Goal: Information Seeking & Learning: Compare options

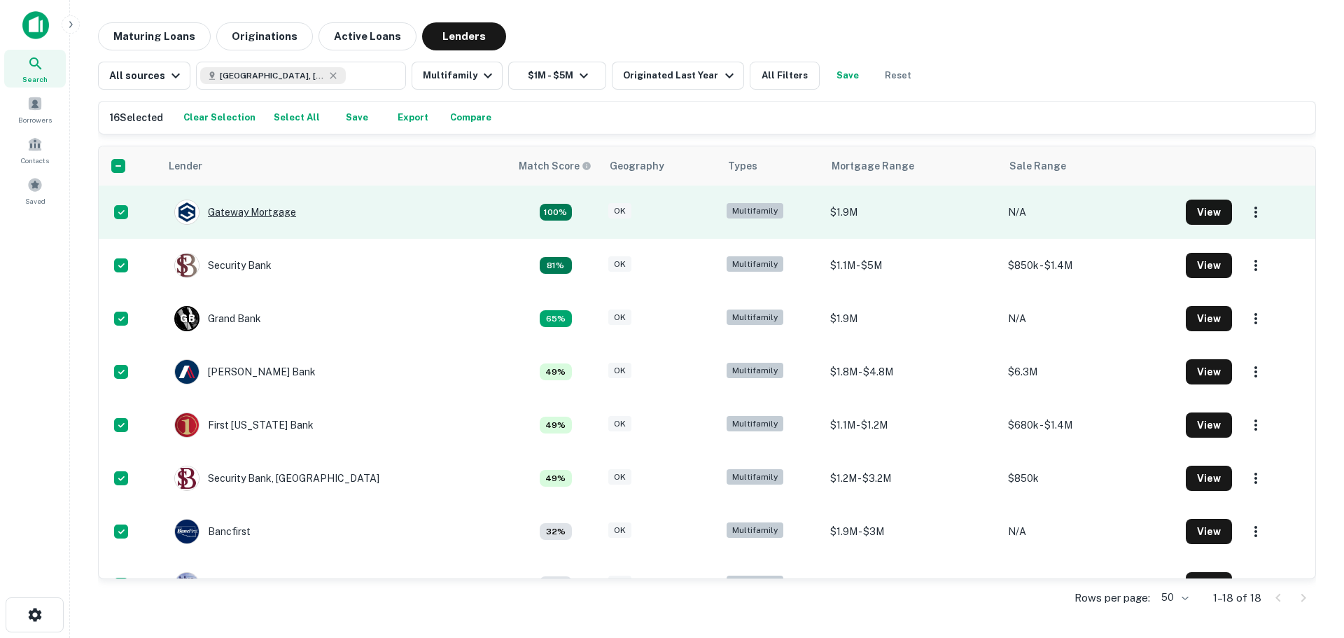
click at [264, 217] on div "Gateway Mortgage" at bounding box center [235, 211] width 122 height 25
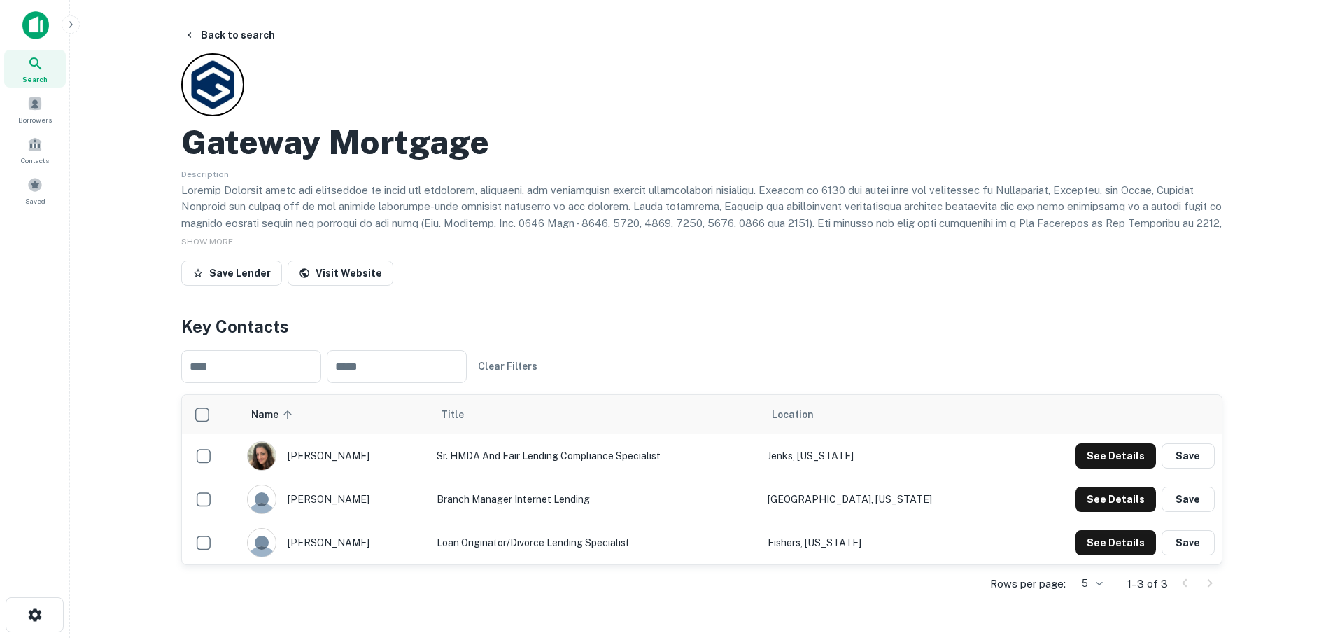
click at [104, 418] on main "Back to search Gateway Mortgage Description SHOW MORE Save Lender Visit Website…" at bounding box center [701, 319] width 1263 height 638
click at [185, 27] on button "Back to search" at bounding box center [229, 34] width 102 height 25
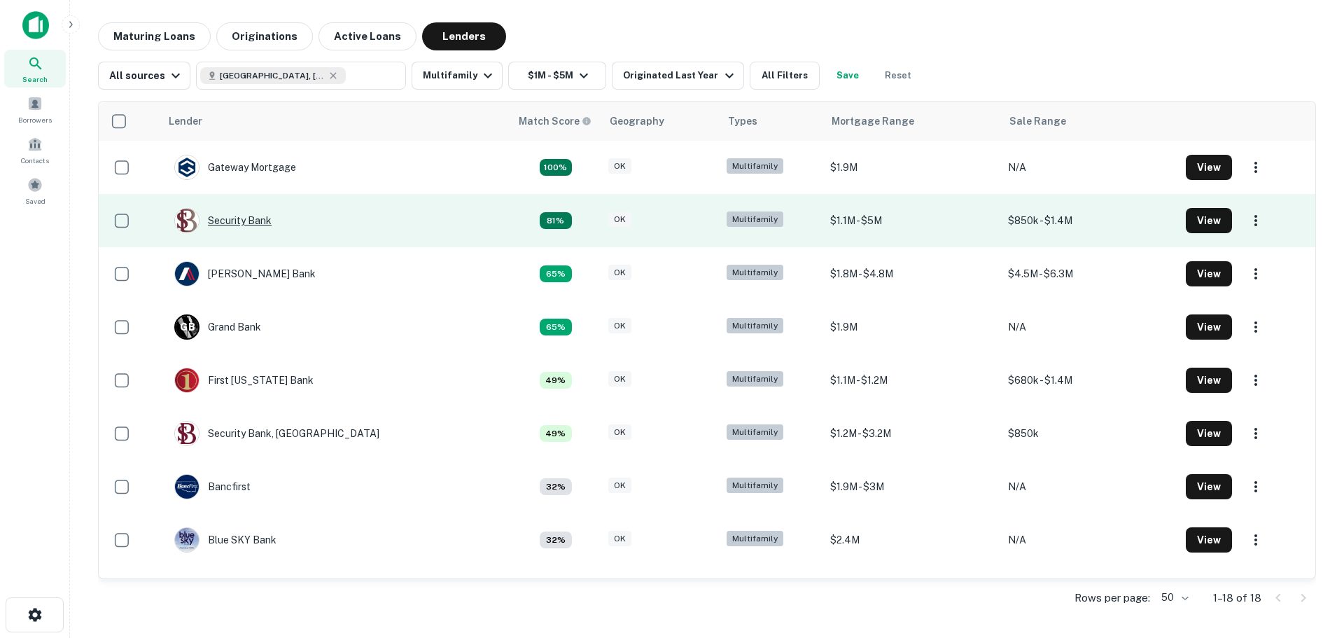
click at [237, 215] on div "Security Bank" at bounding box center [222, 220] width 97 height 25
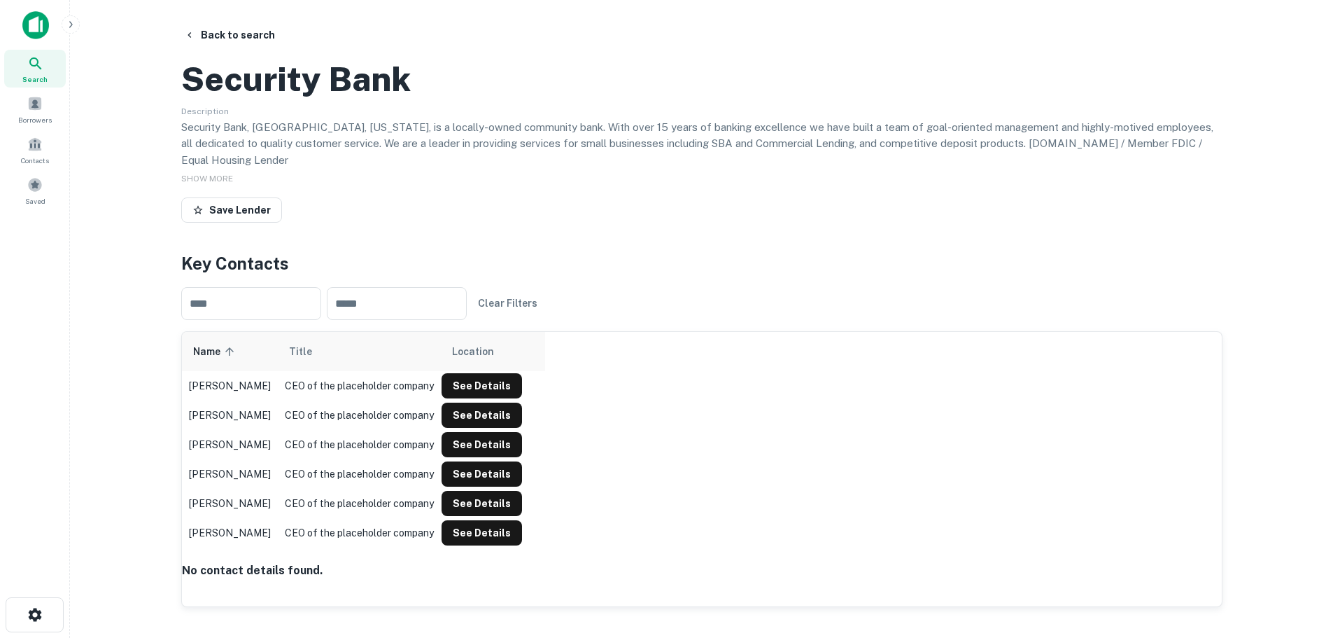
click at [795, 331] on div "​ ​ Clear Filters" at bounding box center [702, 303] width 1042 height 55
click at [206, 35] on button "Back to search" at bounding box center [229, 34] width 102 height 25
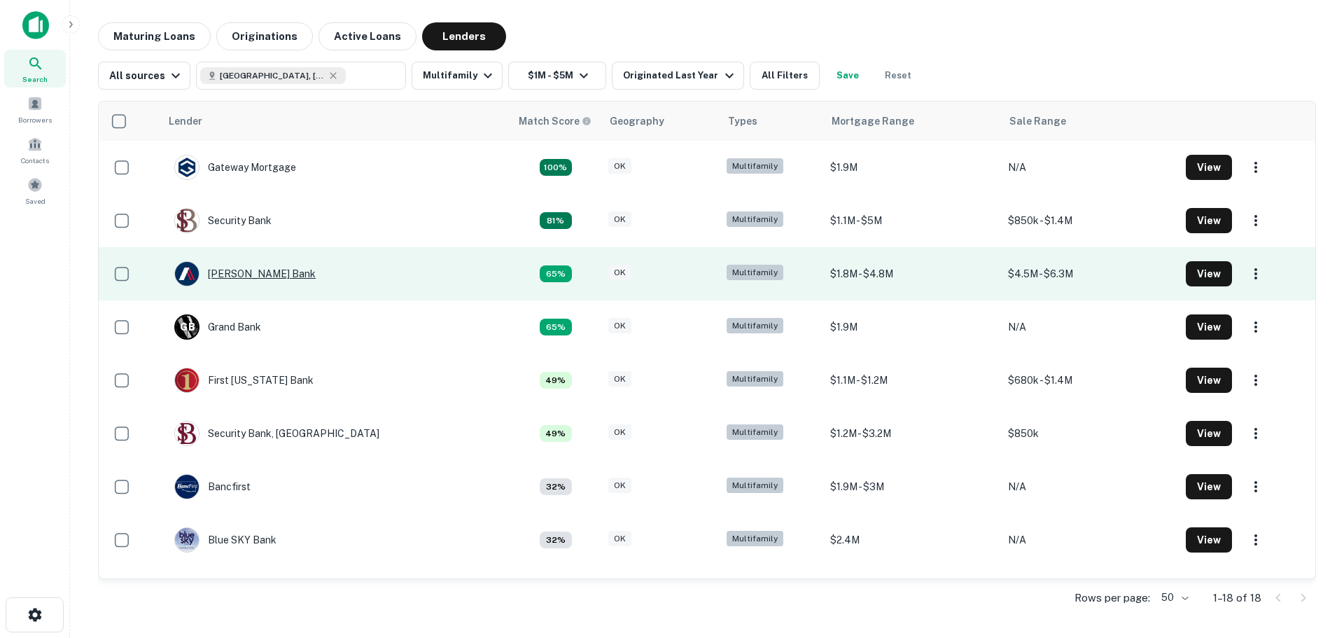
click at [248, 274] on div "[PERSON_NAME] Bank" at bounding box center [244, 273] width 141 height 25
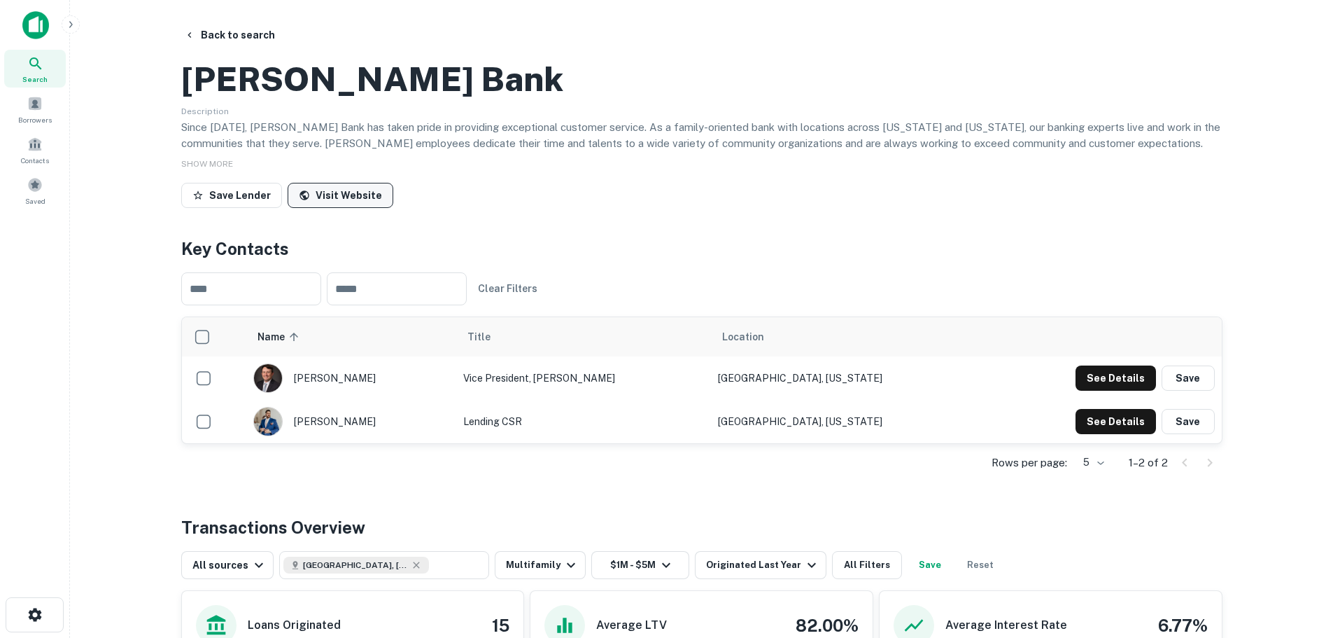
click at [372, 208] on link "Visit Website" at bounding box center [341, 195] width 106 height 25
click at [1086, 391] on button "See Details" at bounding box center [1116, 377] width 80 height 25
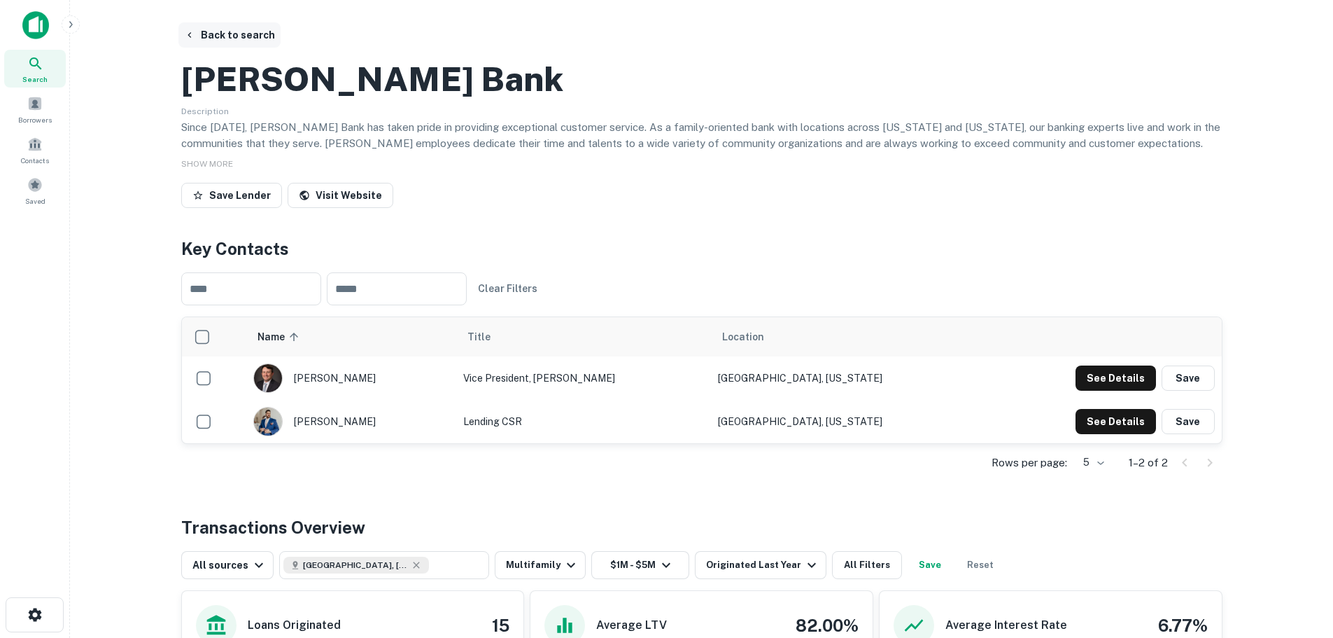
click at [219, 39] on button "Back to search" at bounding box center [229, 34] width 102 height 25
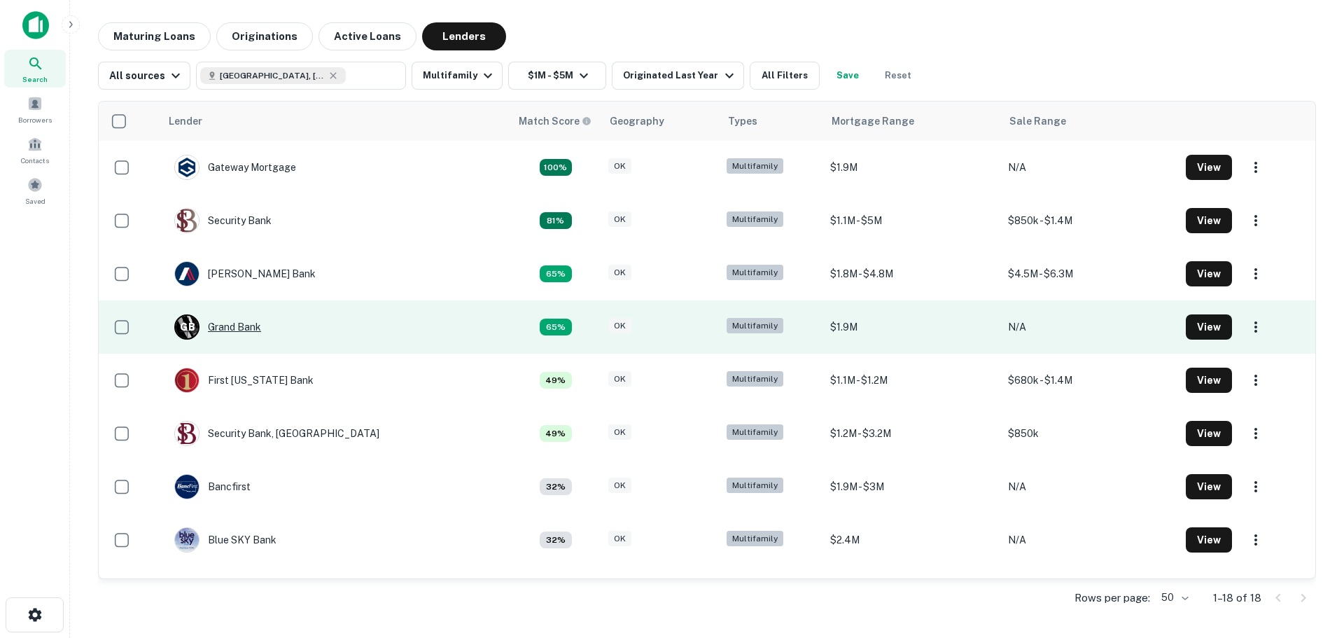
click at [253, 324] on div "G B Grand Bank" at bounding box center [217, 326] width 87 height 25
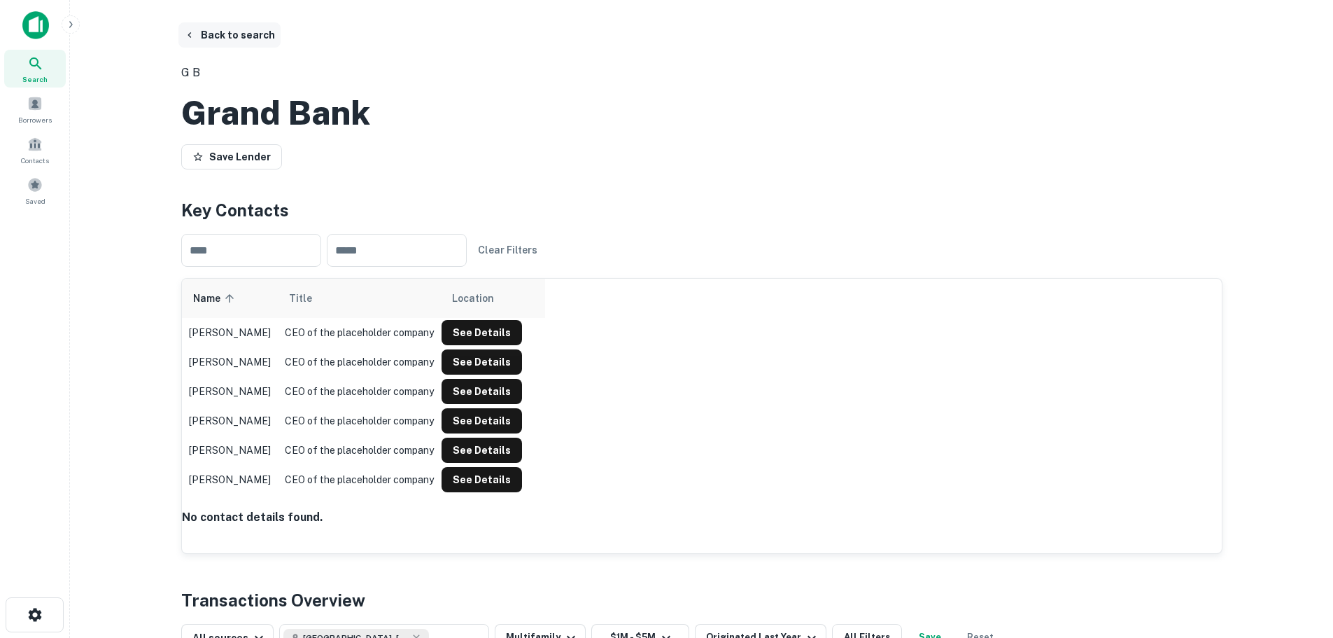
click at [185, 36] on icon "button" at bounding box center [189, 34] width 11 height 11
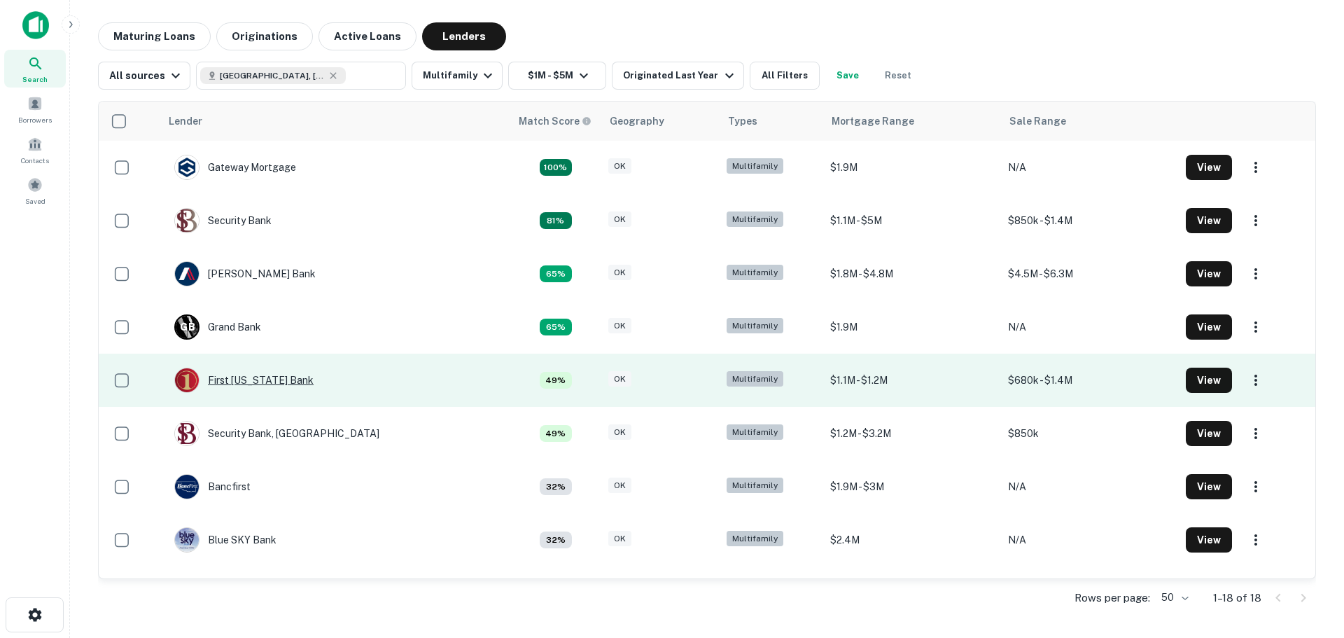
click at [265, 374] on div "First [US_STATE] Bank" at bounding box center [243, 379] width 139 height 25
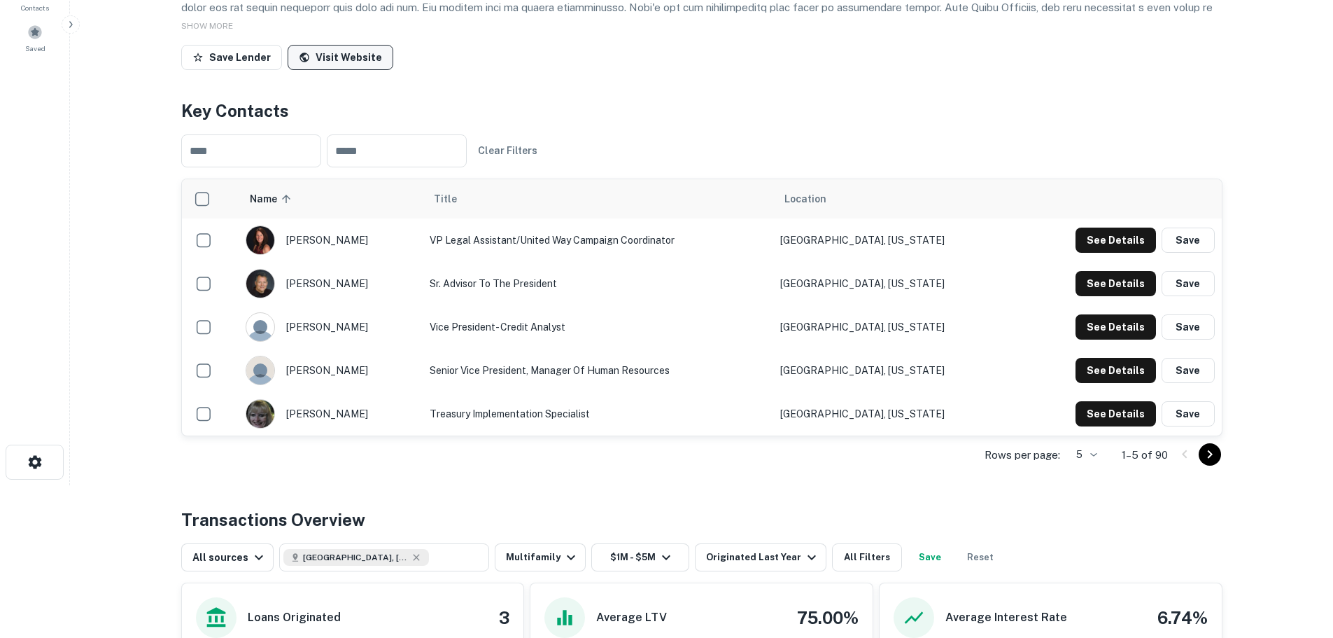
scroll to position [210, 0]
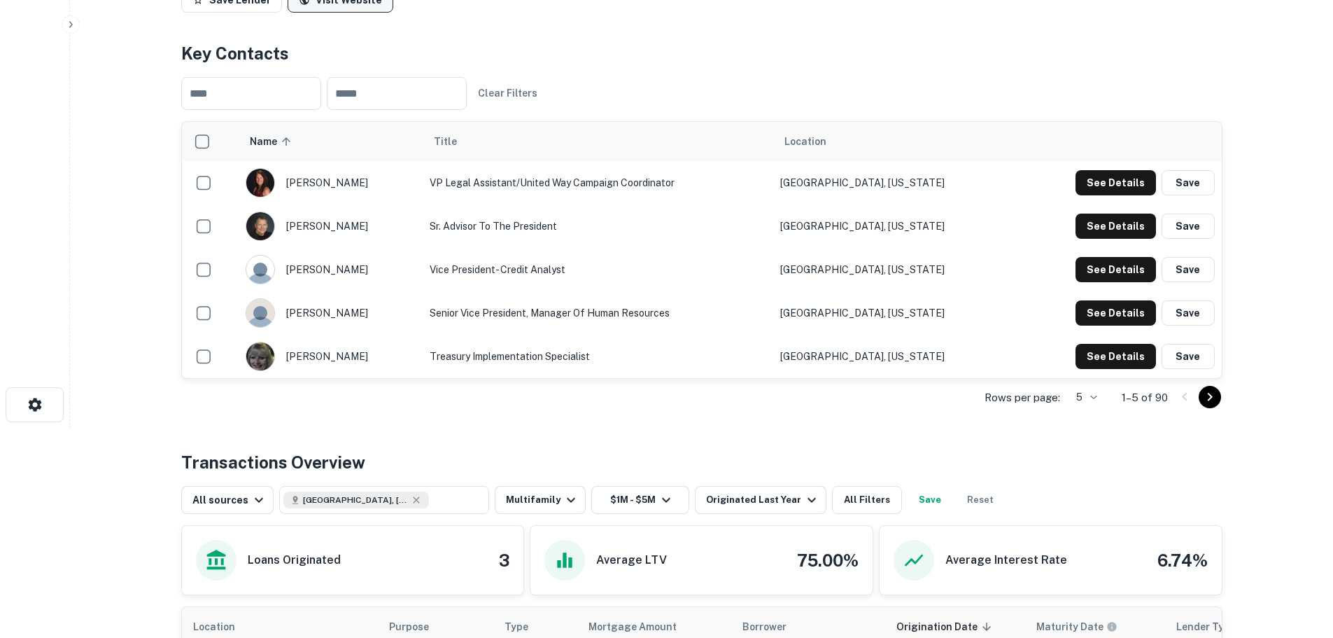
drag, startPoint x: 344, startPoint y: 65, endPoint x: 354, endPoint y: 57, distance: 12.9
click at [344, 13] on link "Visit Website" at bounding box center [341, -1] width 106 height 25
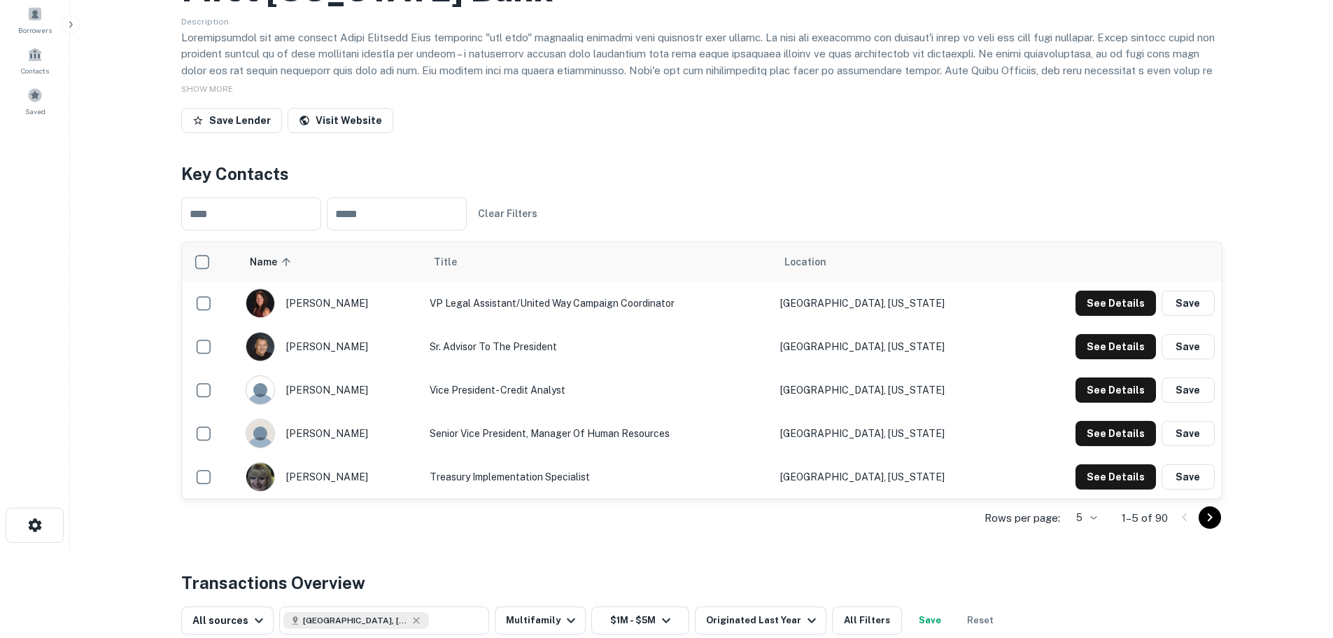
scroll to position [0, 0]
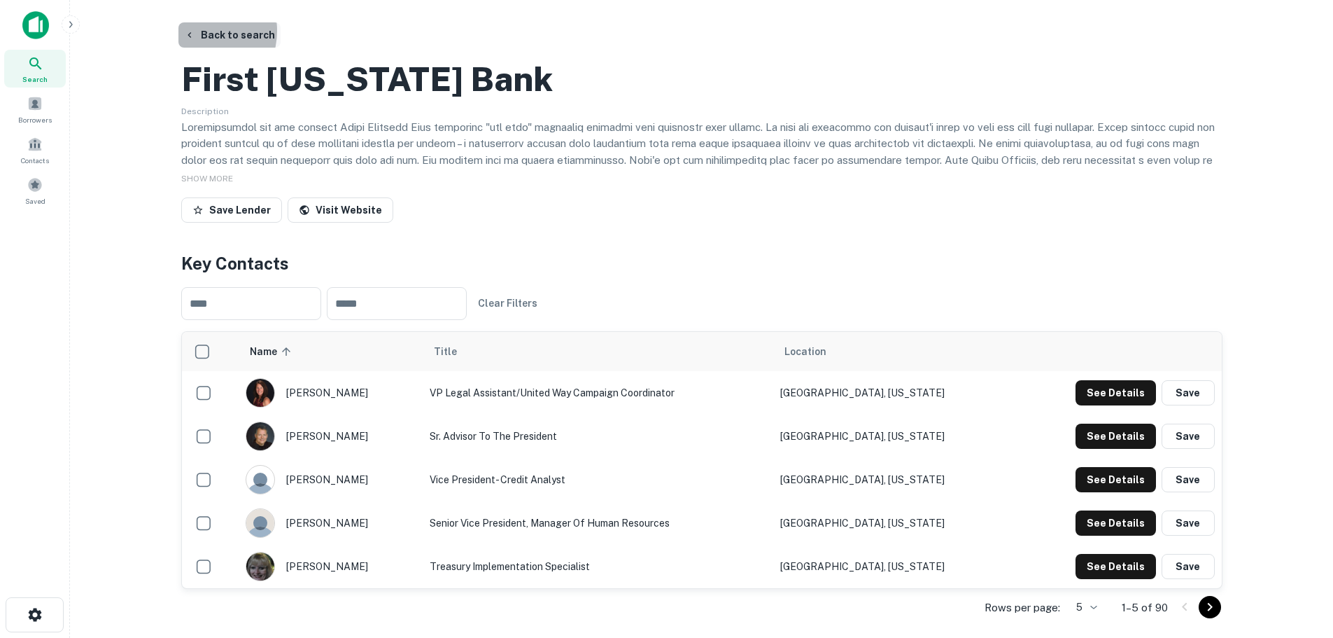
click at [201, 31] on button "Back to search" at bounding box center [229, 34] width 102 height 25
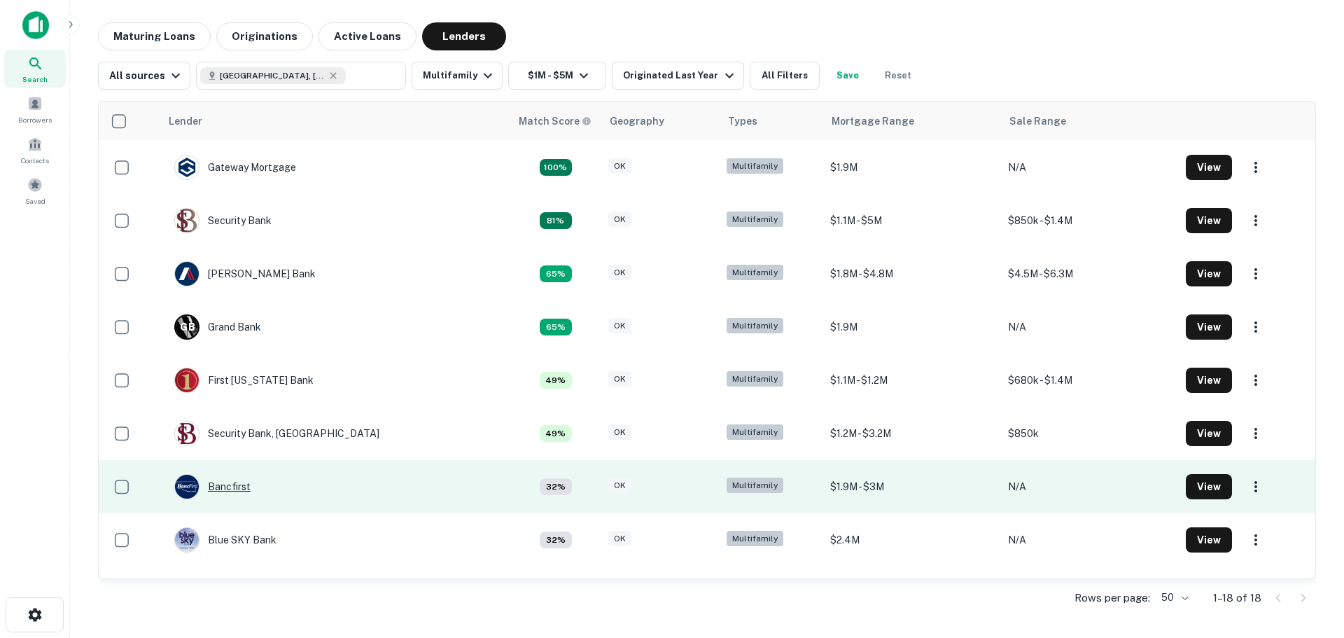
click at [244, 484] on div "Bancfirst" at bounding box center [212, 486] width 76 height 25
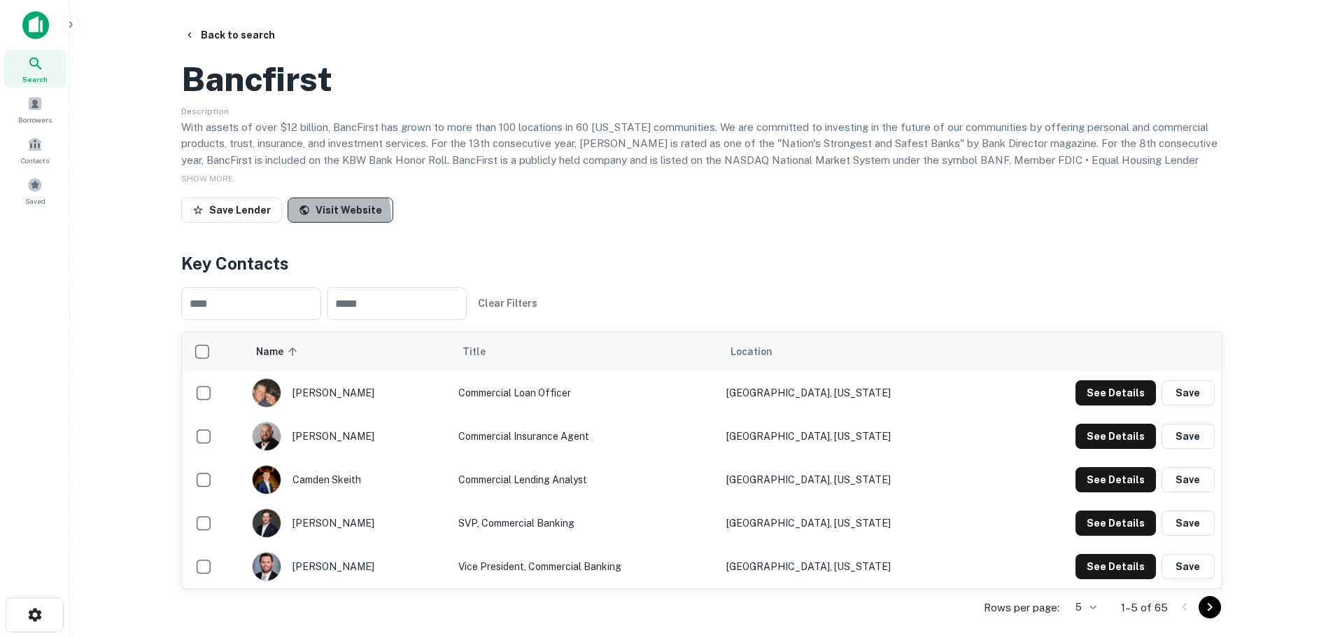
click at [321, 223] on link "Visit Website" at bounding box center [341, 209] width 106 height 25
